Goal: Navigation & Orientation: Find specific page/section

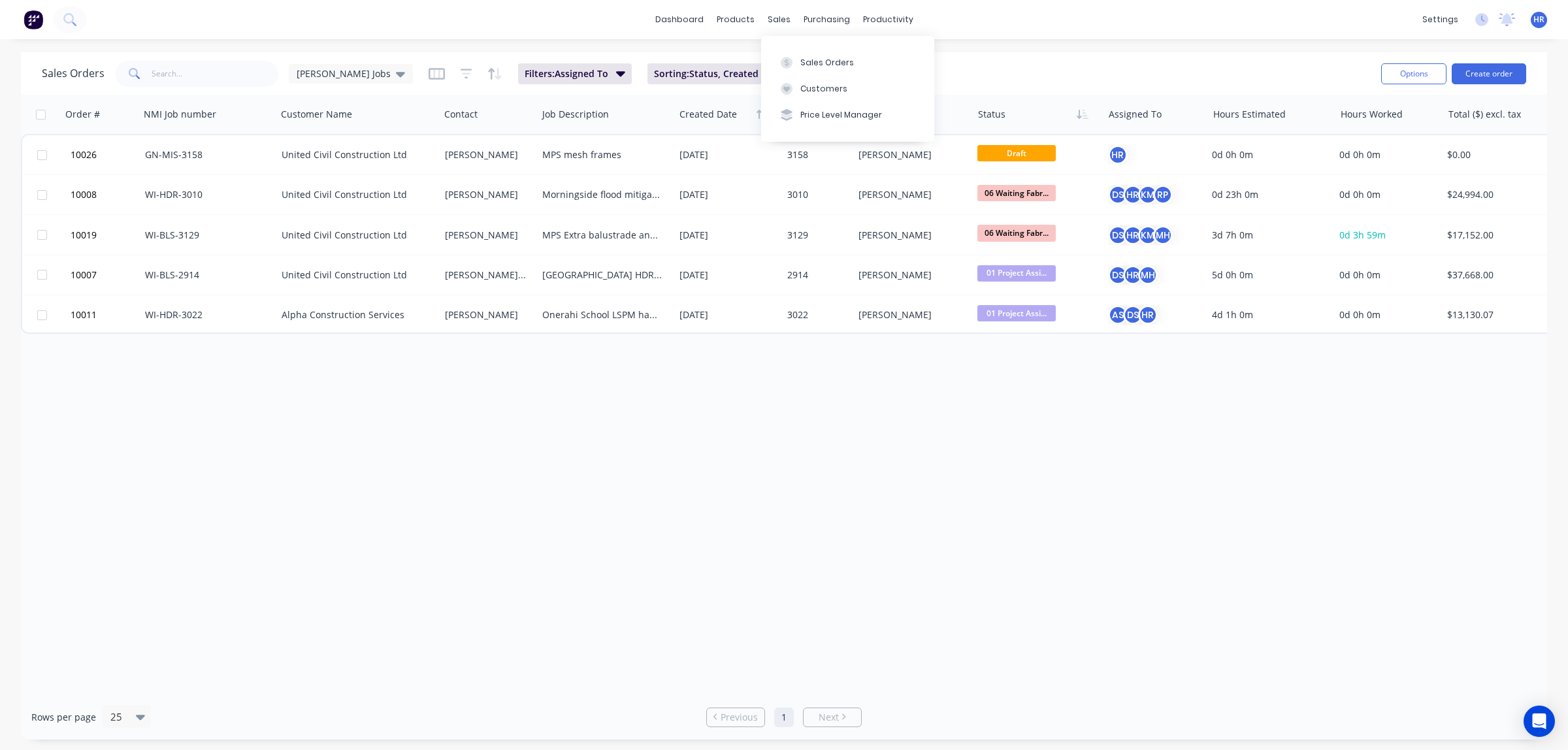
click at [773, 26] on div "sales" at bounding box center [779, 19] width 36 height 19
click at [796, 66] on div at bounding box center [786, 62] width 19 height 12
click at [798, 62] on button "Sales Orders" at bounding box center [848, 62] width 173 height 26
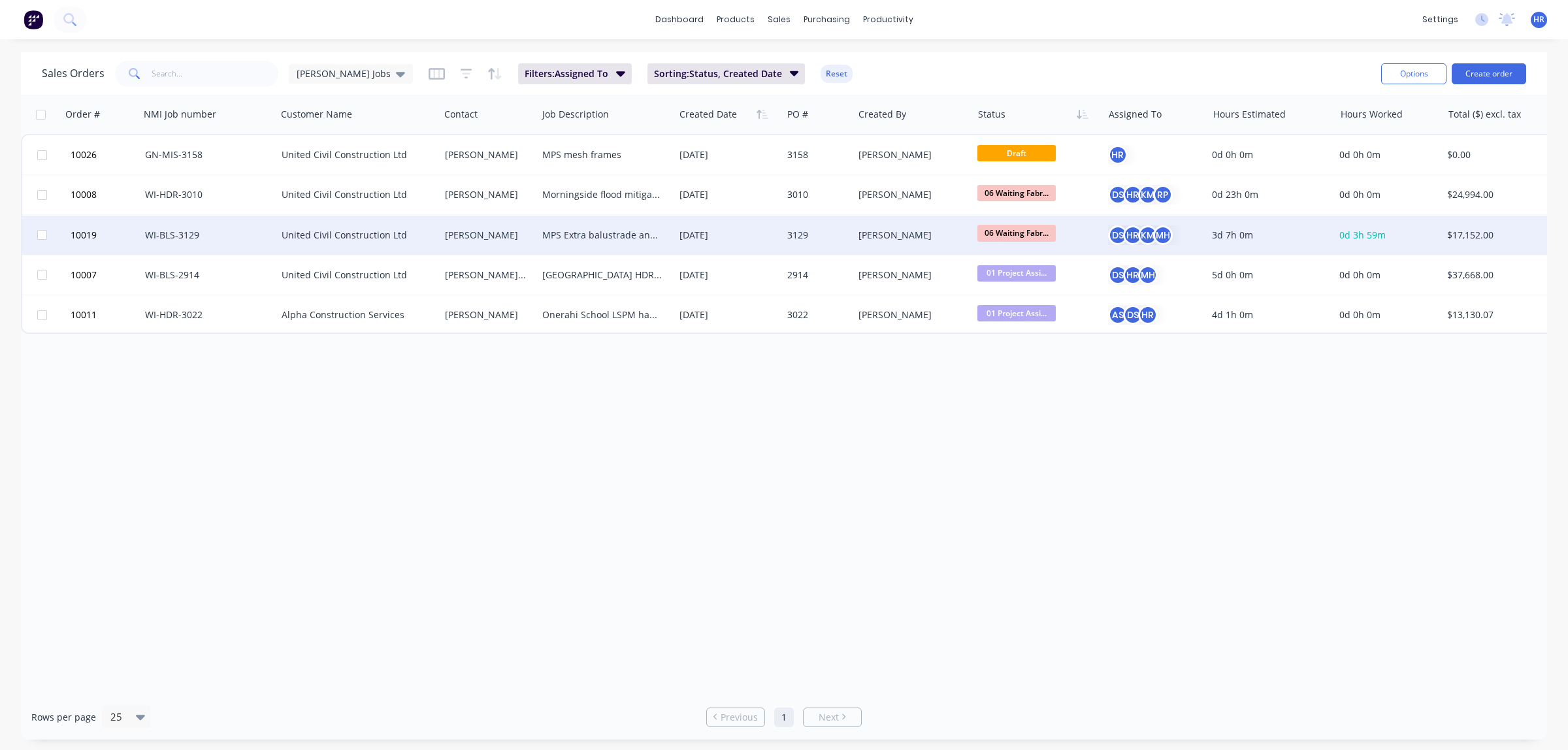
click at [307, 234] on div "United Civil Construction Ltd" at bounding box center [354, 235] width 145 height 13
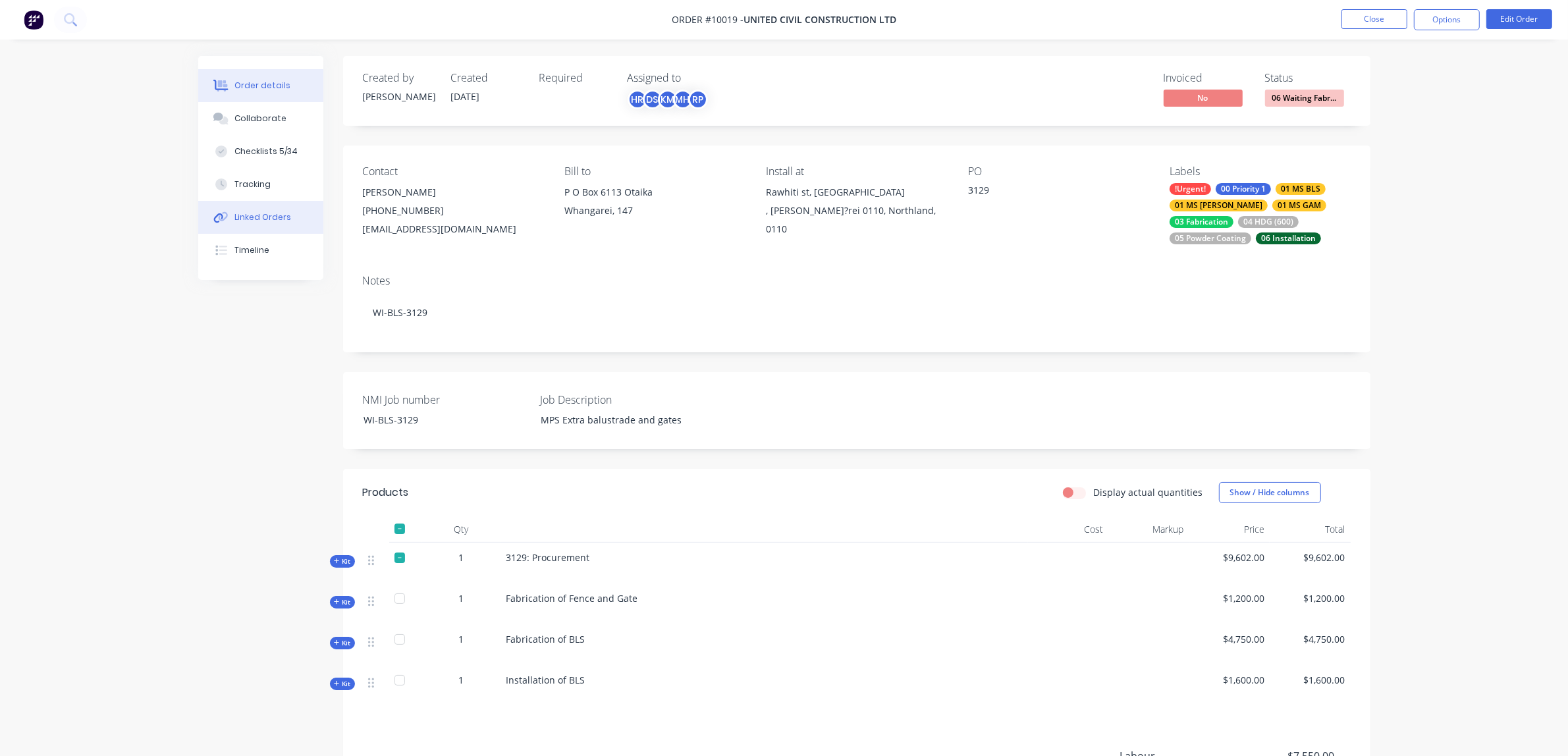
click at [285, 209] on button "Linked Orders" at bounding box center [260, 217] width 125 height 33
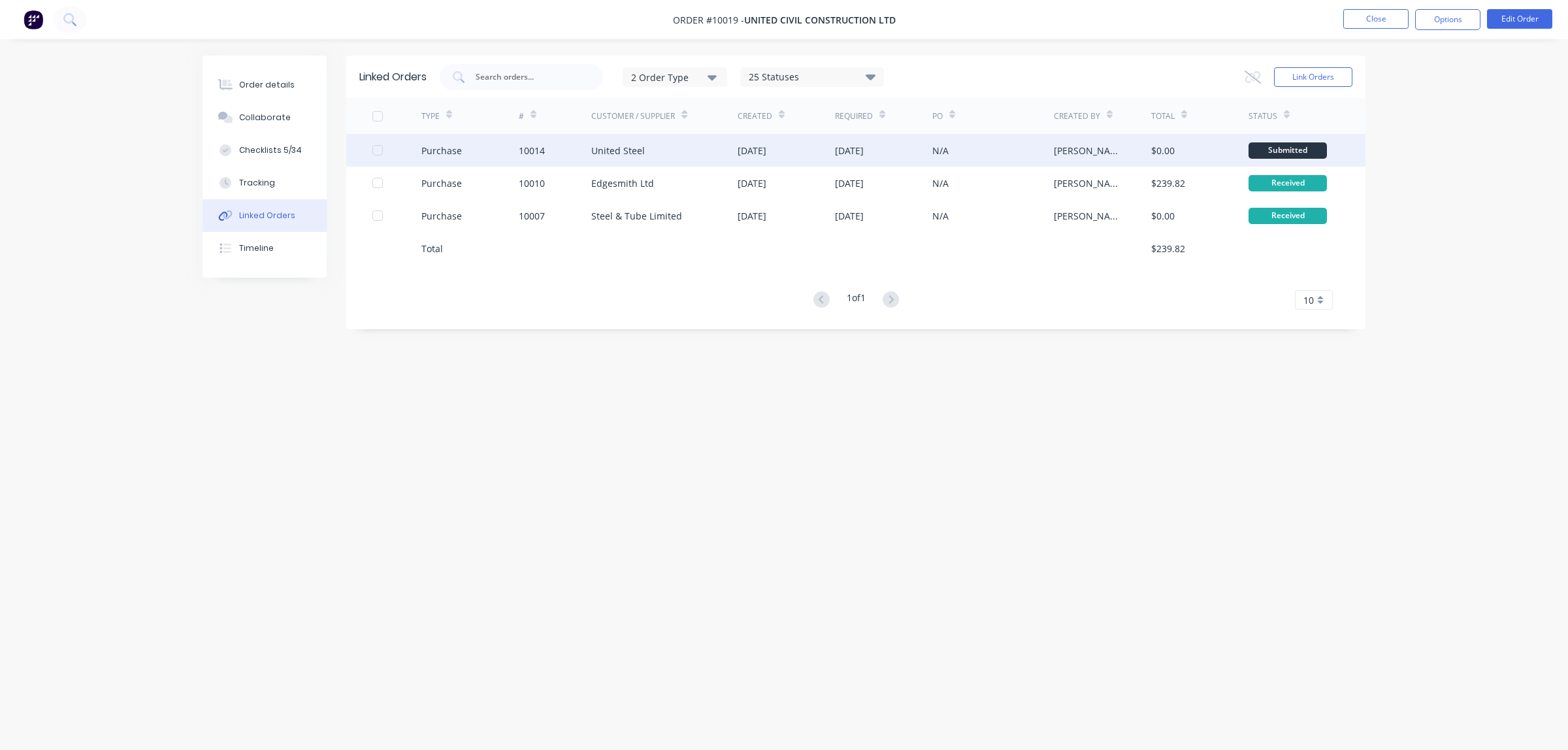
click at [617, 147] on div "United Steel" at bounding box center [618, 150] width 53 height 14
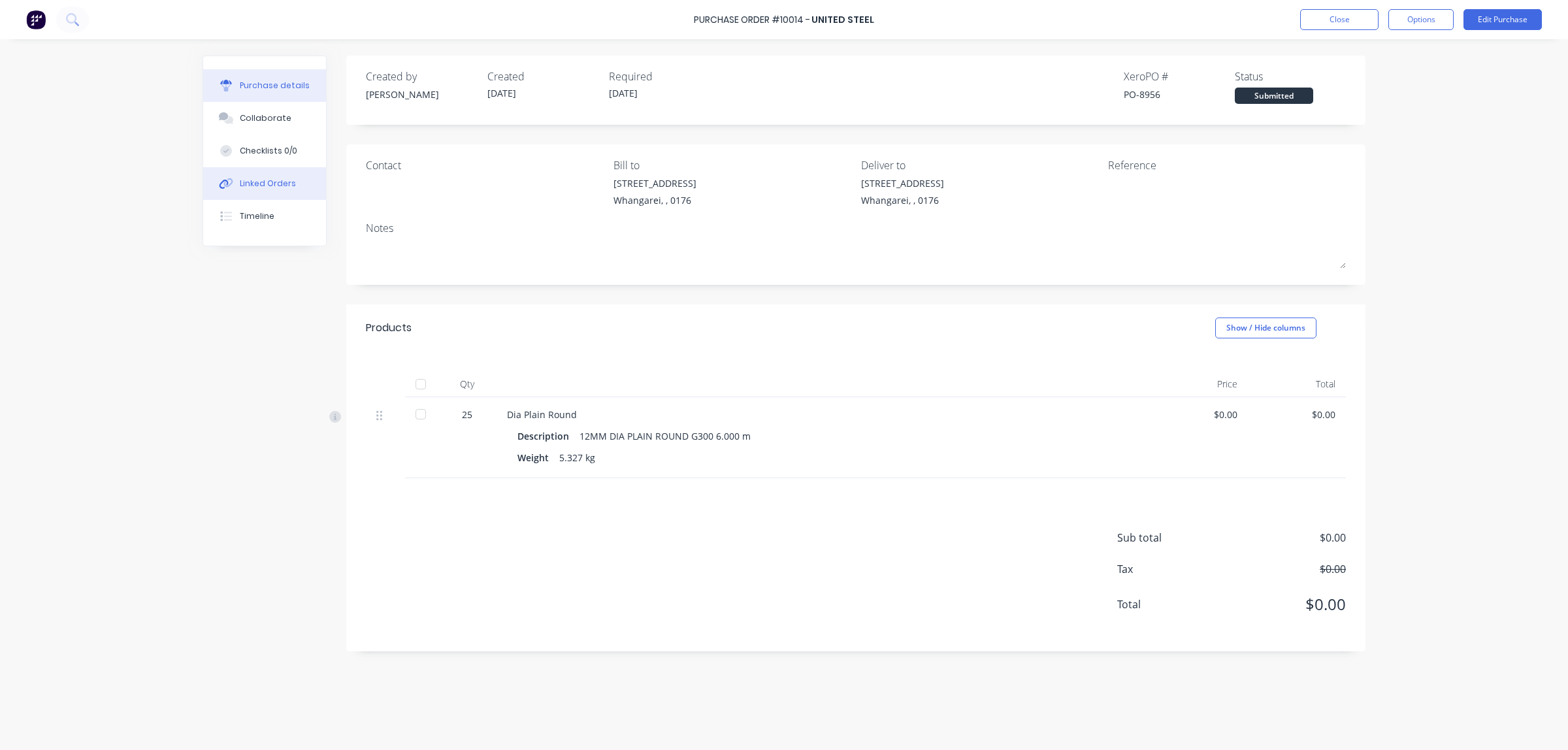
click at [273, 186] on div "Linked Orders" at bounding box center [267, 183] width 56 height 12
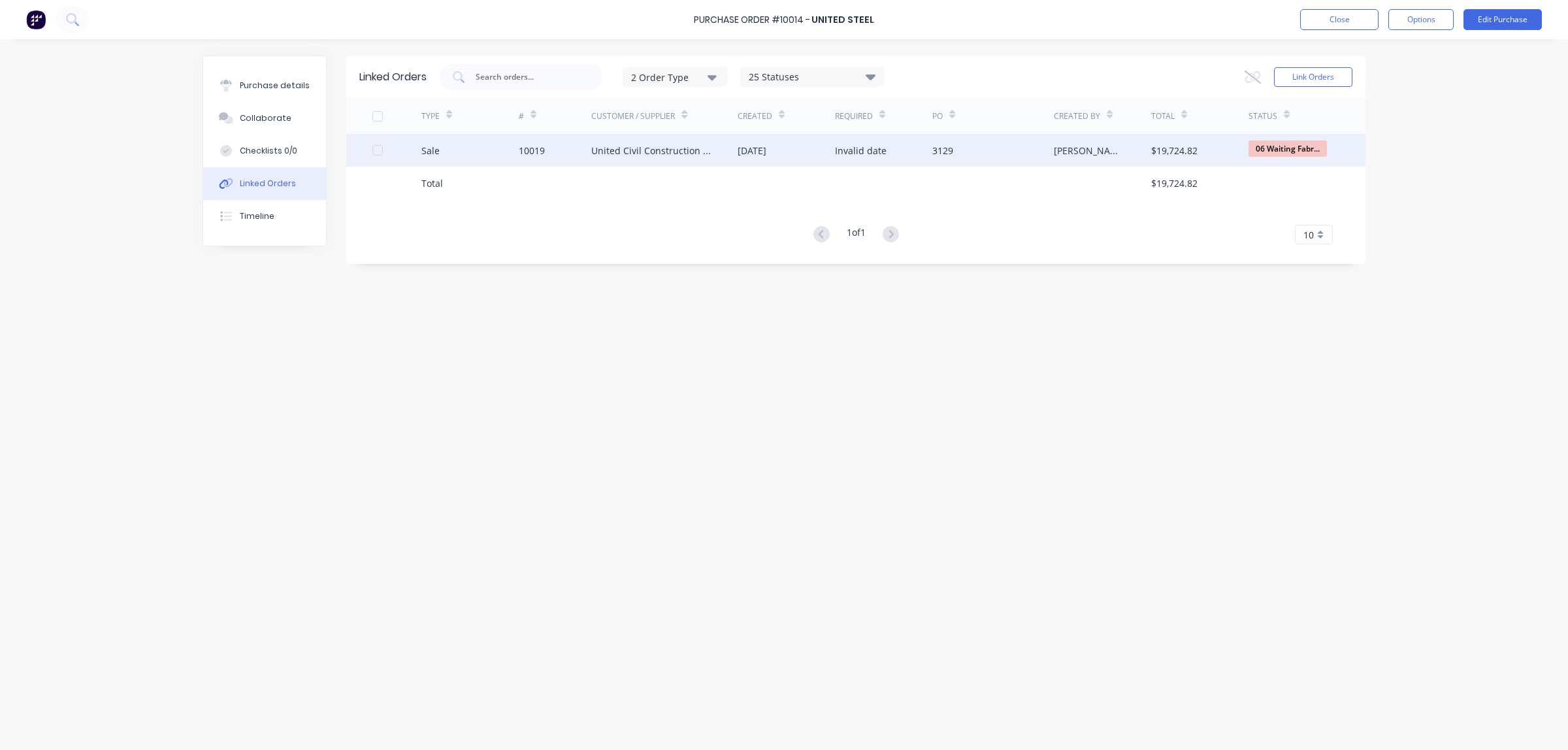
click at [634, 151] on div "United Civil Construction Ltd" at bounding box center [651, 150] width 120 height 14
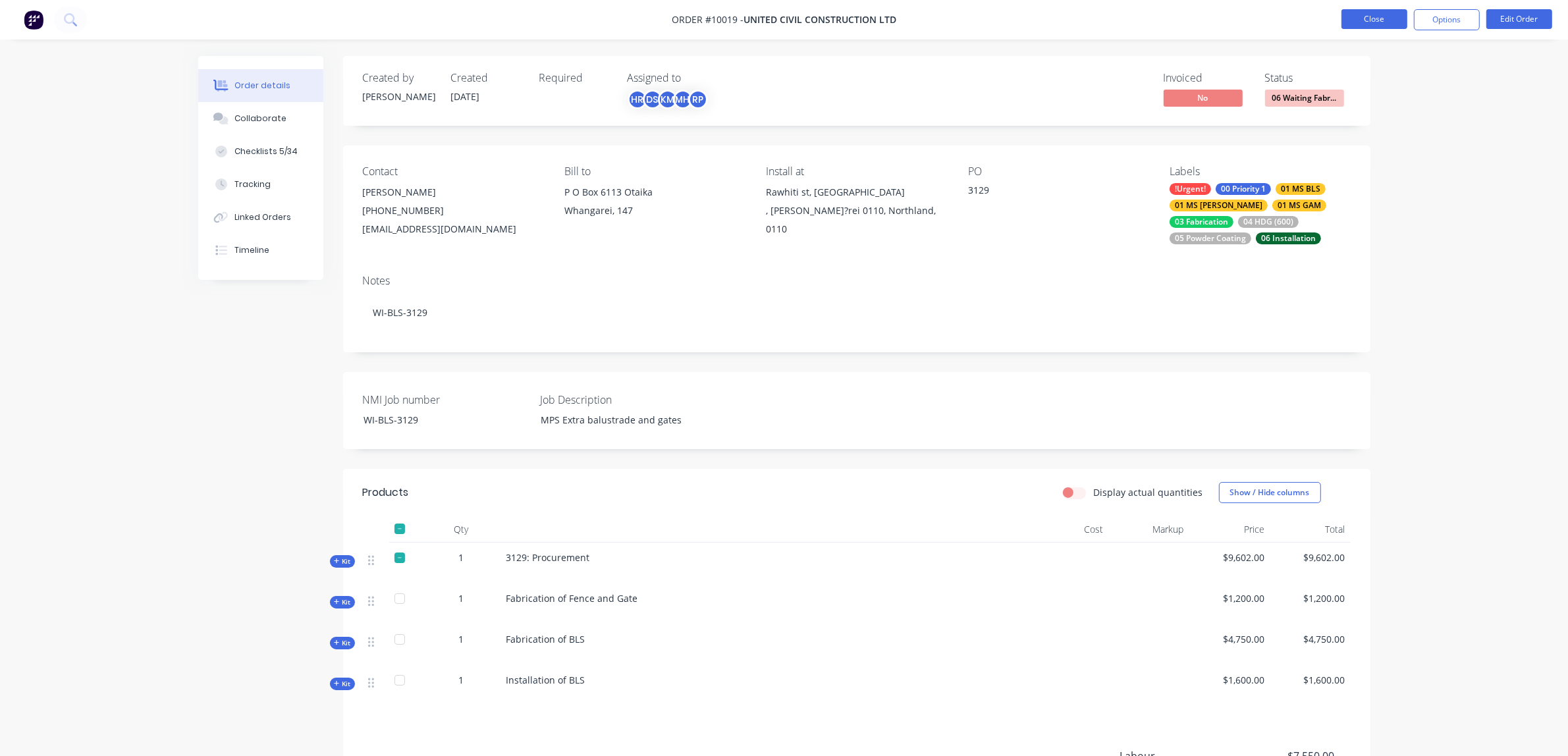
click at [1367, 21] on button "Close" at bounding box center [1374, 19] width 66 height 20
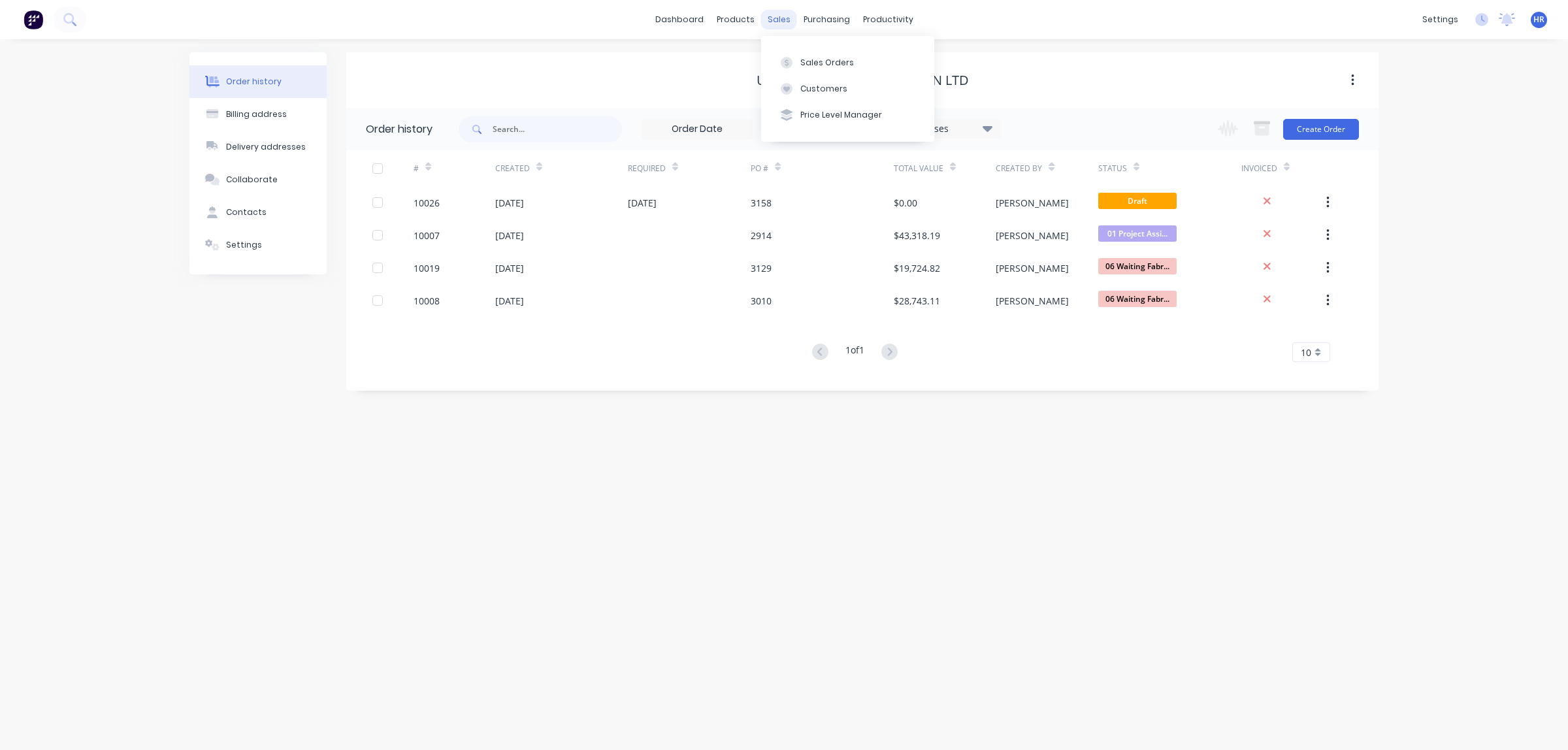
click at [784, 19] on div "sales" at bounding box center [779, 19] width 36 height 19
click at [798, 66] on button "Sales Orders" at bounding box center [848, 62] width 173 height 26
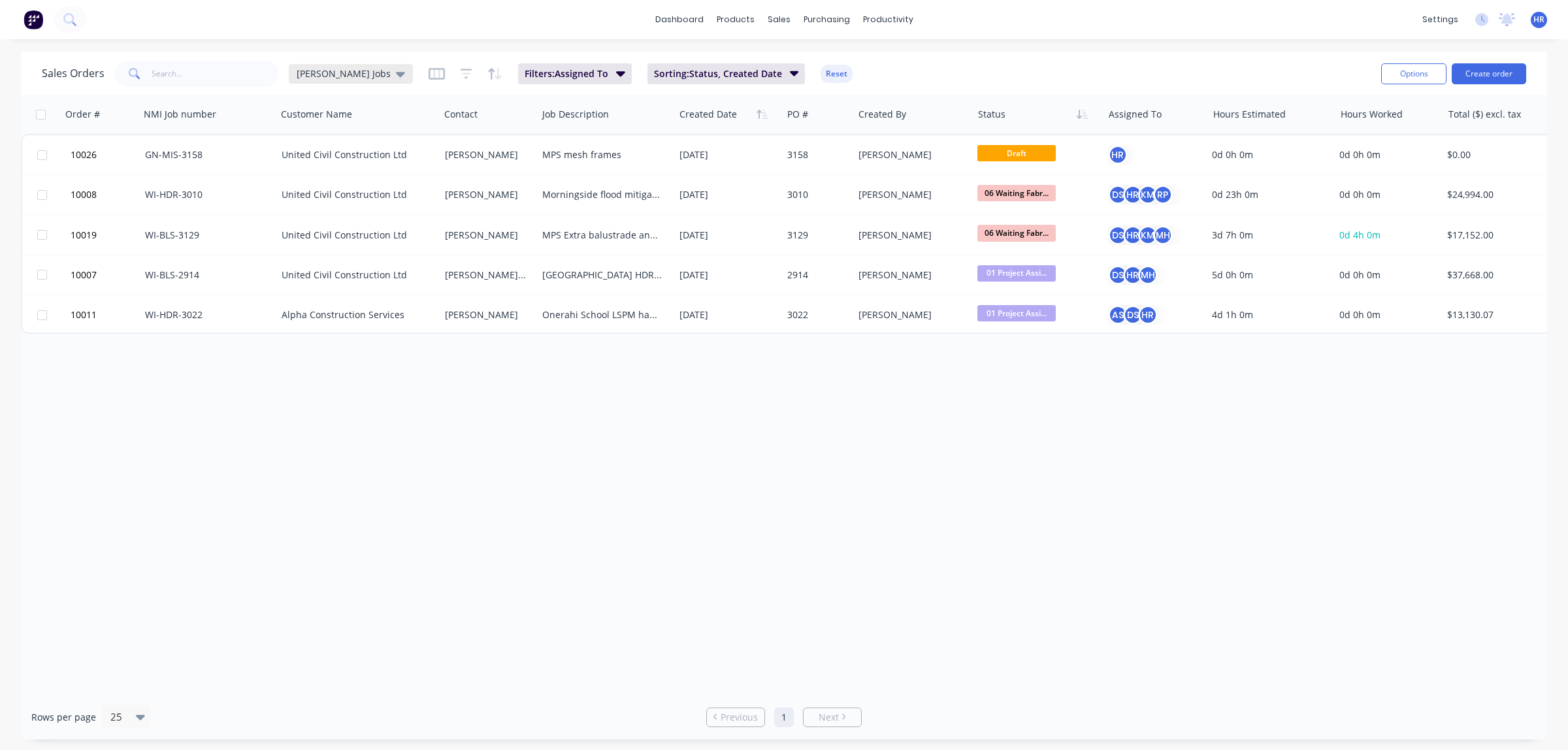
click at [396, 74] on icon at bounding box center [400, 74] width 9 height 15
click at [316, 187] on button "None" at bounding box center [368, 185] width 149 height 15
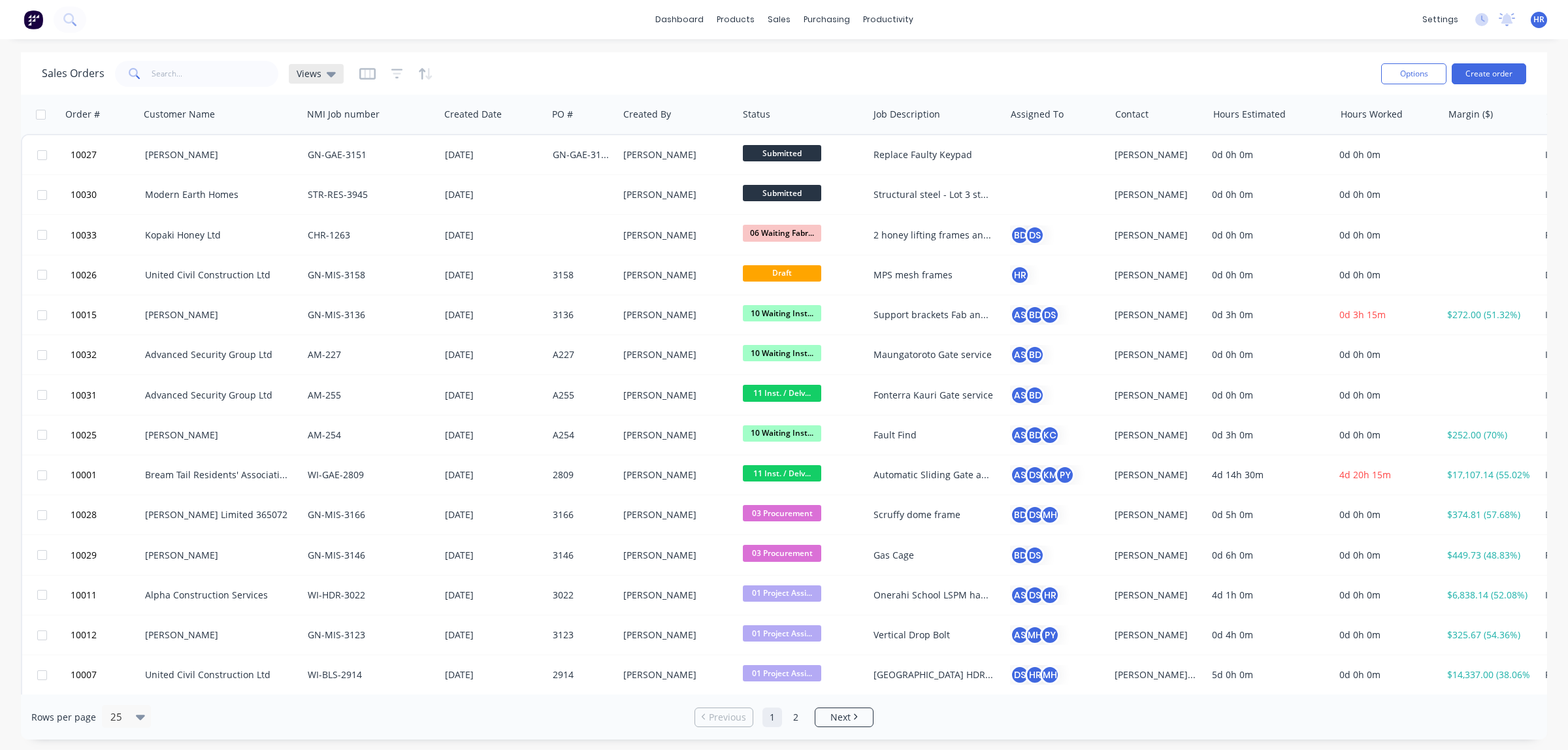
click at [333, 73] on icon at bounding box center [330, 75] width 9 height 5
click at [321, 207] on button "[PERSON_NAME] Jobs (Default)" at bounding box center [368, 211] width 149 height 15
